Goal: Task Accomplishment & Management: Manage account settings

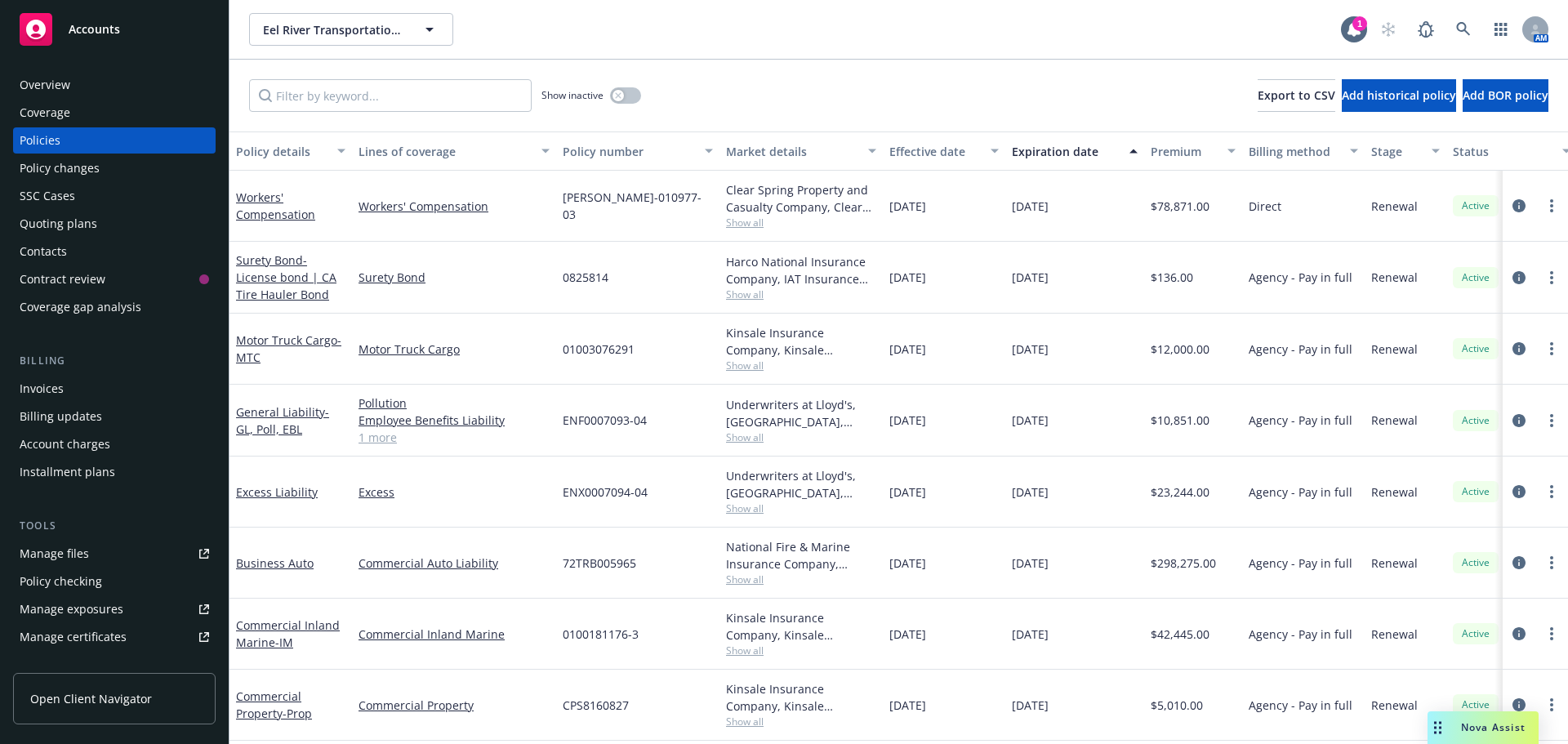
click at [100, 25] on span "Accounts" at bounding box center [94, 28] width 52 height 13
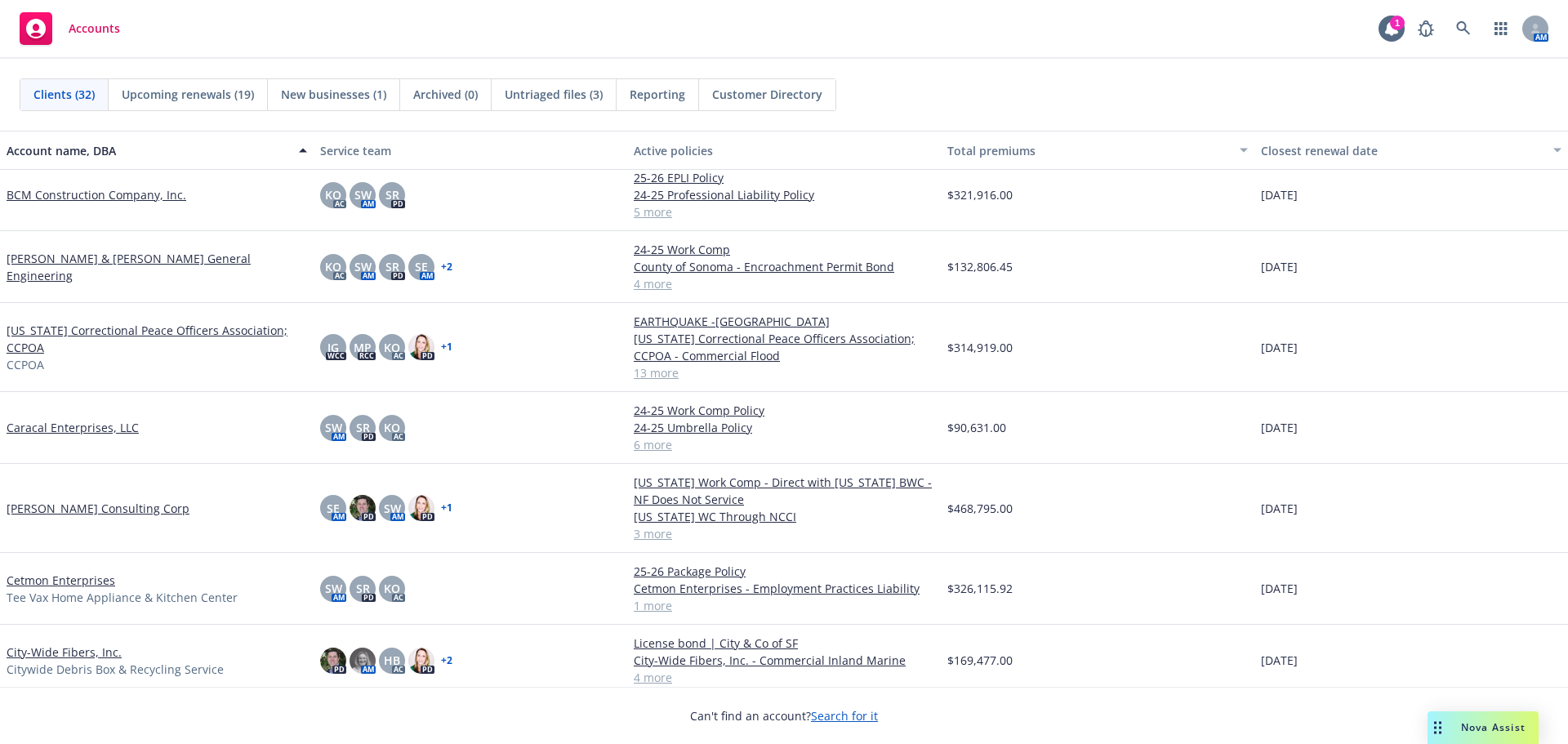
scroll to position [327, 0]
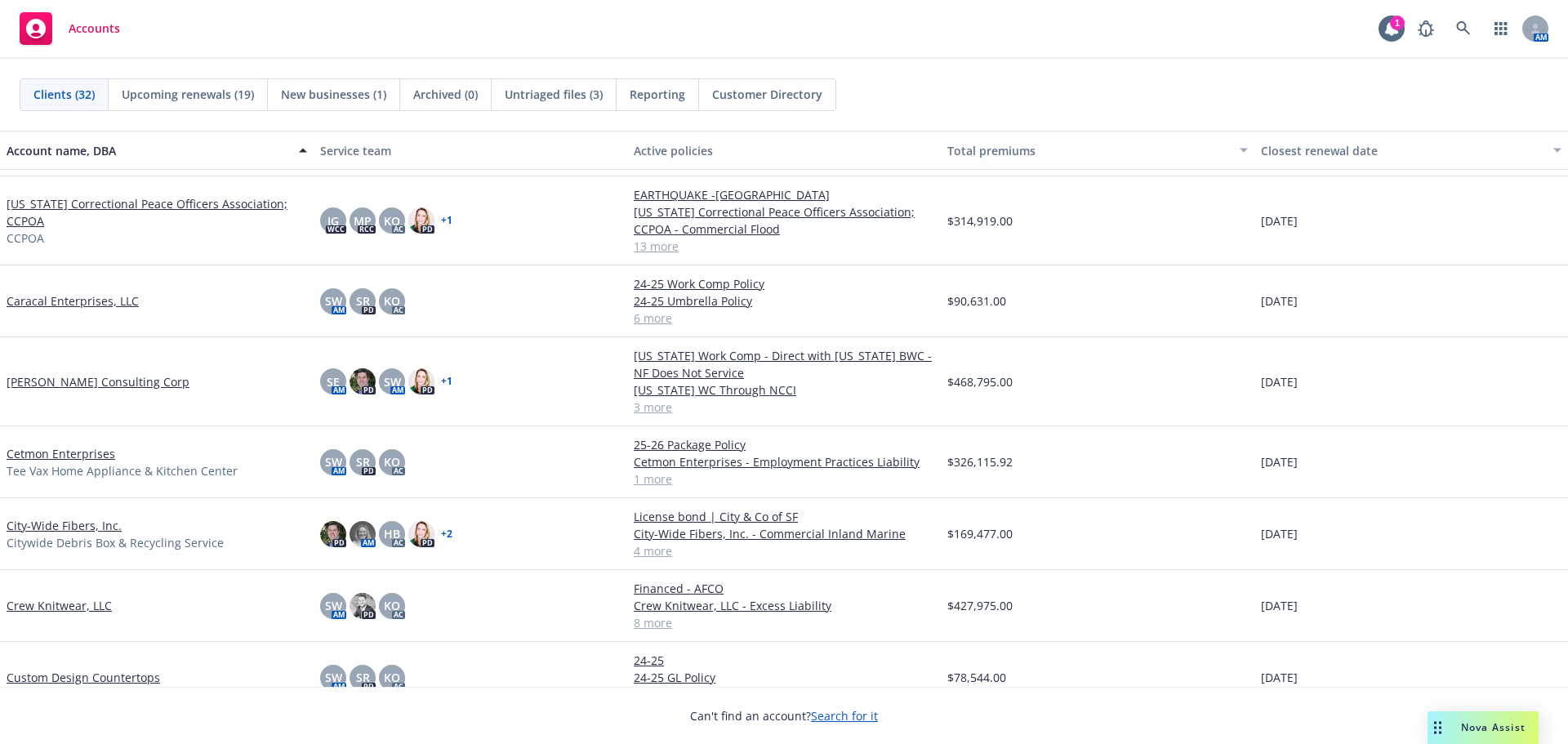
click at [79, 390] on link "[PERSON_NAME] Consulting Corp" at bounding box center [98, 382] width 183 height 18
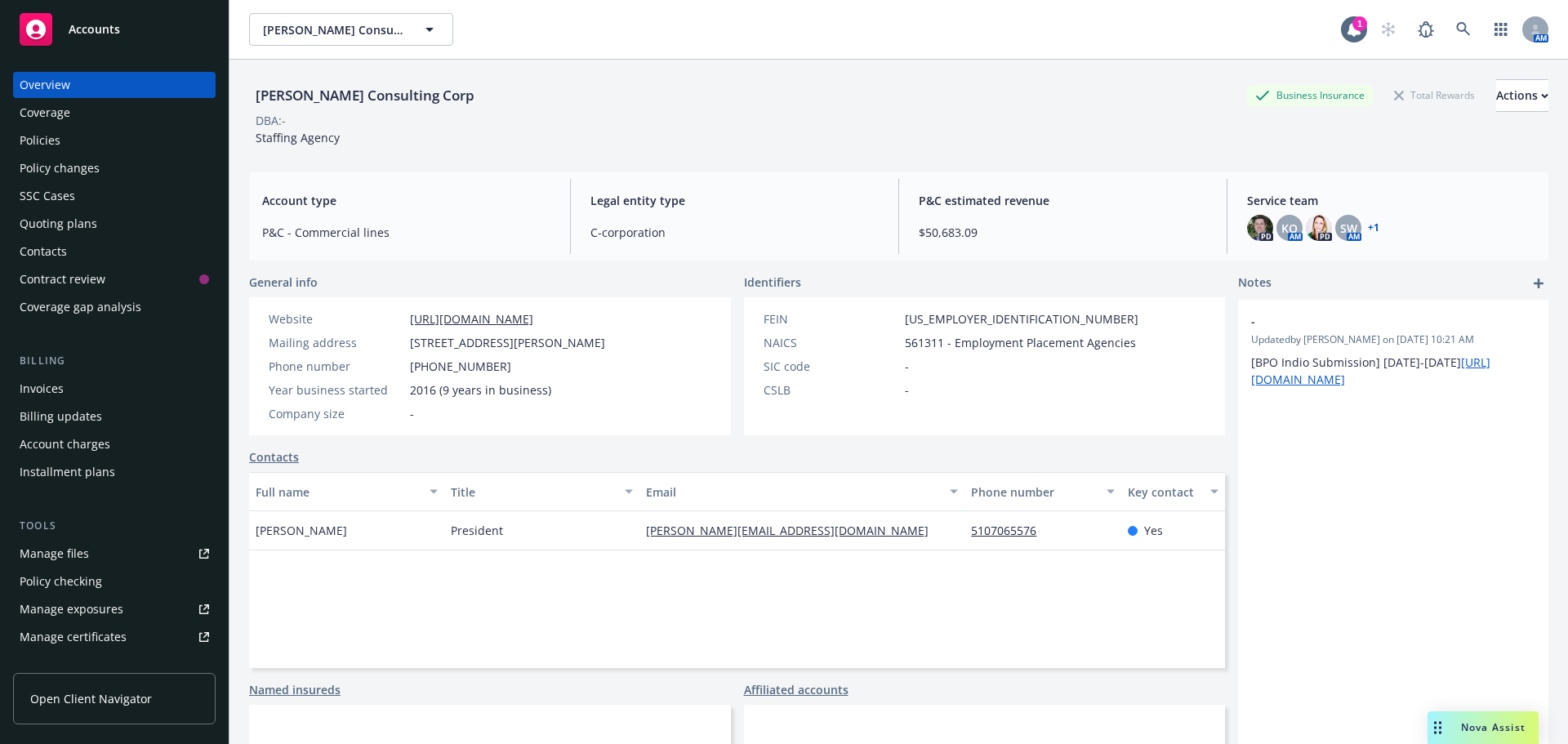
click at [71, 554] on div "Manage files" at bounding box center [54, 553] width 70 height 26
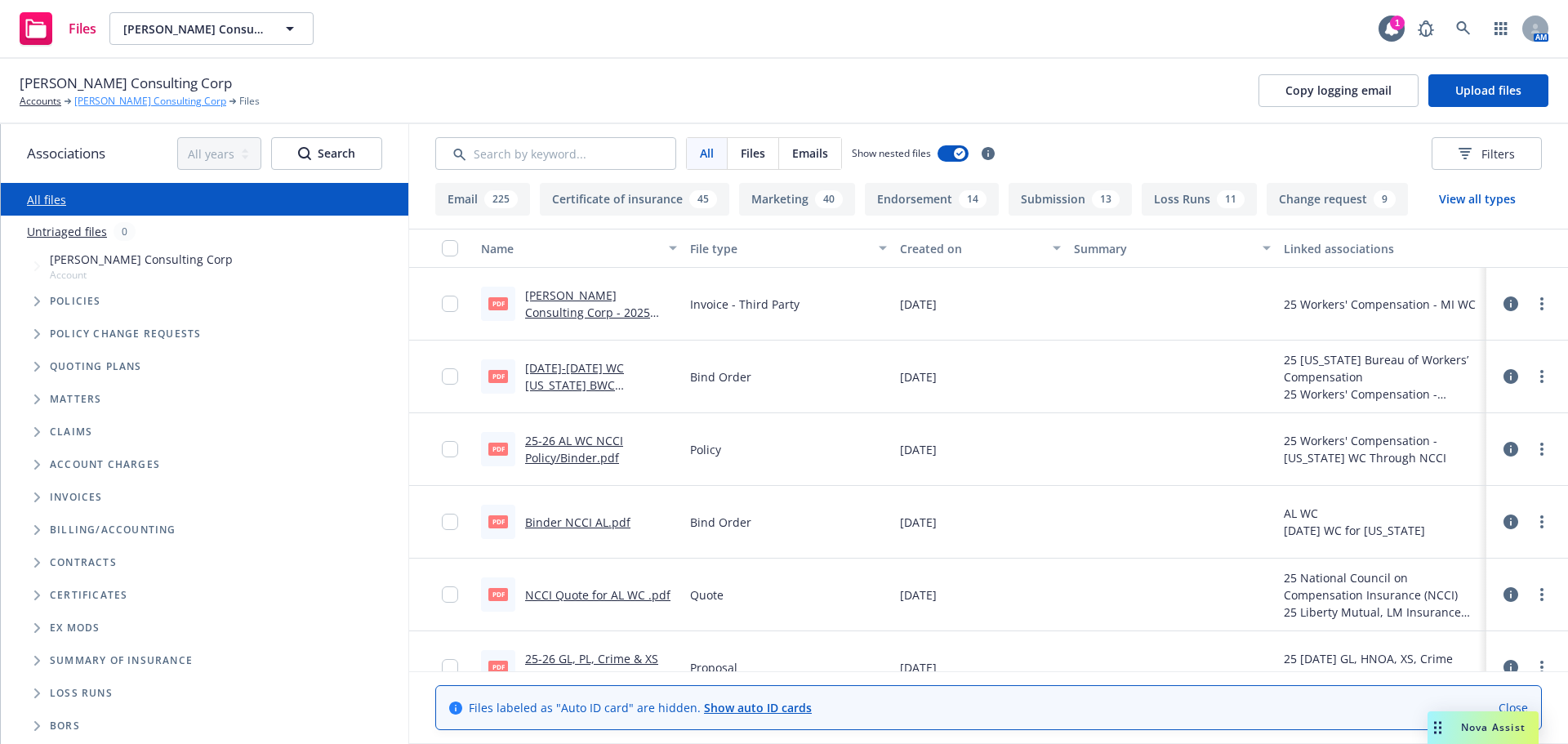
click at [89, 100] on link "[PERSON_NAME] Consulting Corp" at bounding box center [150, 101] width 152 height 15
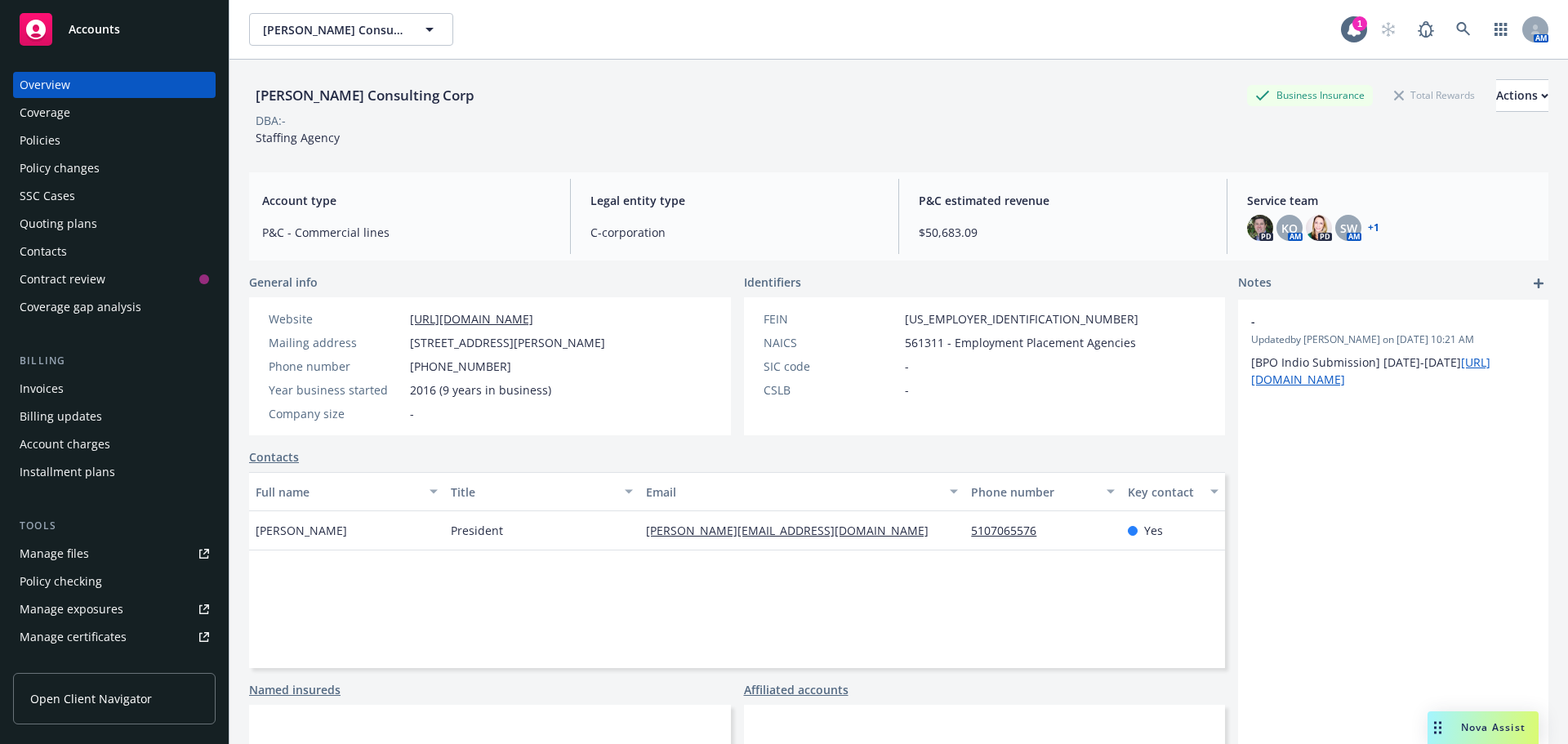
click at [116, 27] on span "Accounts" at bounding box center [94, 28] width 52 height 13
